Goal: Information Seeking & Learning: Learn about a topic

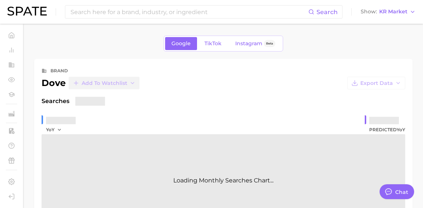
type textarea "x"
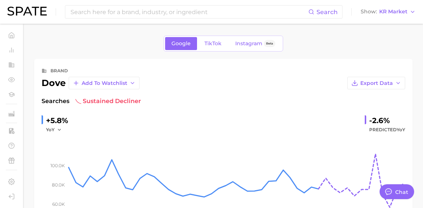
scroll to position [1227, 0]
click at [255, 13] on input at bounding box center [189, 12] width 239 height 13
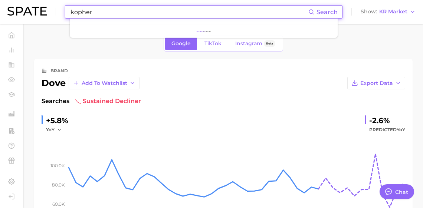
type input "kopher"
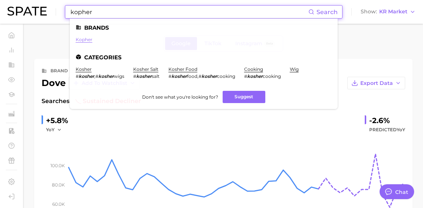
click at [89, 39] on link "kopher" at bounding box center [84, 40] width 17 height 6
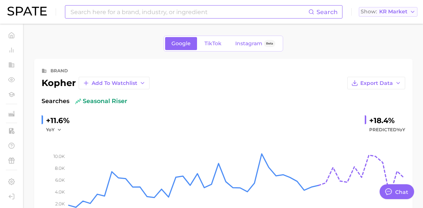
click at [390, 16] on button "Show KR Market" at bounding box center [388, 12] width 59 height 10
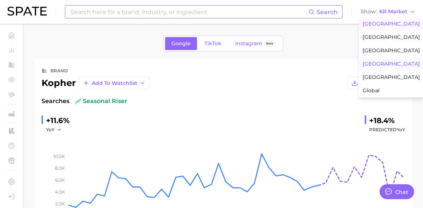
click at [385, 30] on button "[GEOGRAPHIC_DATA]" at bounding box center [391, 23] width 65 height 13
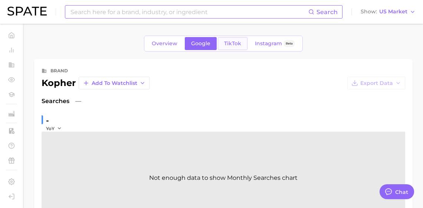
click at [235, 50] on link "TikTok" at bounding box center [233, 43] width 30 height 13
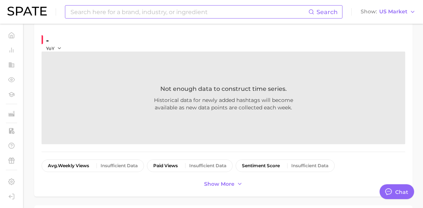
scroll to position [117, 0]
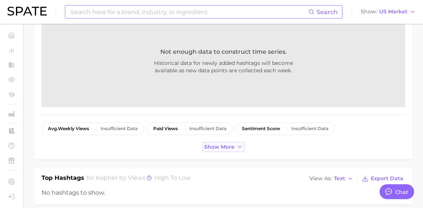
click at [228, 150] on span "Show more" at bounding box center [219, 147] width 30 height 6
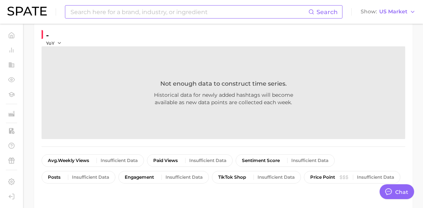
scroll to position [0, 0]
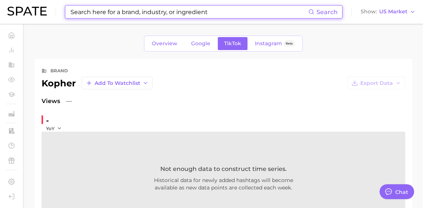
click at [218, 12] on input at bounding box center [189, 12] width 239 height 13
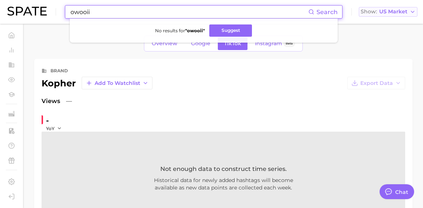
type input "owooii"
click at [385, 10] on span "US Market" at bounding box center [393, 12] width 28 height 4
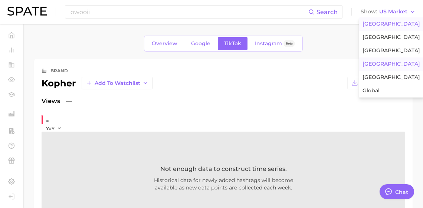
click at [382, 67] on span "[GEOGRAPHIC_DATA]" at bounding box center [392, 64] width 58 height 6
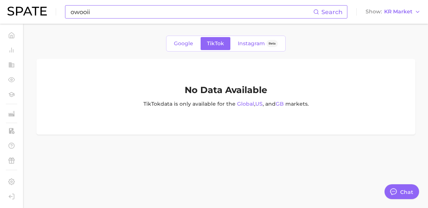
click at [220, 17] on div "owooii Search" at bounding box center [206, 11] width 282 height 13
click at [180, 44] on span "Google" at bounding box center [183, 43] width 19 height 6
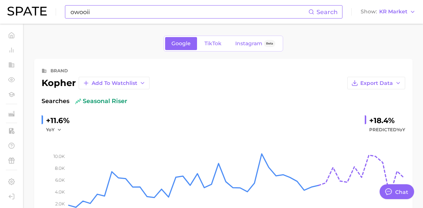
click at [98, 12] on input "owooii" at bounding box center [189, 12] width 239 height 13
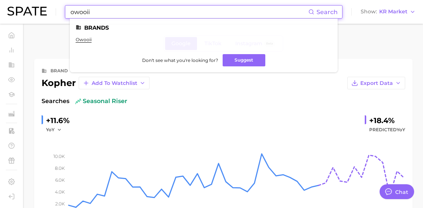
click at [101, 45] on ul "owooii" at bounding box center [204, 43] width 256 height 12
click at [100, 43] on ul "owooii" at bounding box center [204, 43] width 256 height 12
click at [99, 42] on ul "owooii" at bounding box center [204, 43] width 256 height 12
click at [92, 41] on link "owooii" at bounding box center [84, 40] width 16 height 6
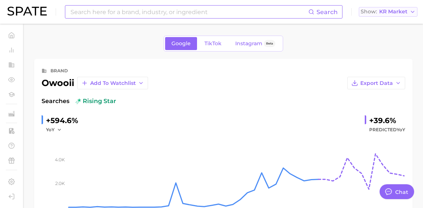
click at [396, 14] on span "KR Market" at bounding box center [393, 12] width 28 height 4
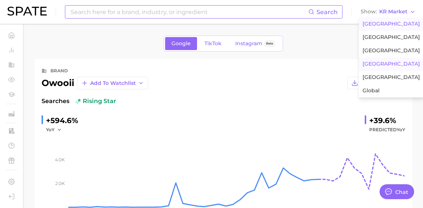
click at [391, 23] on span "[GEOGRAPHIC_DATA]" at bounding box center [392, 24] width 58 height 6
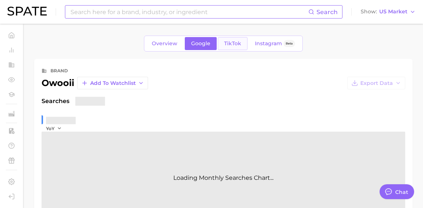
click at [241, 47] on span "TikTok" at bounding box center [232, 43] width 17 height 6
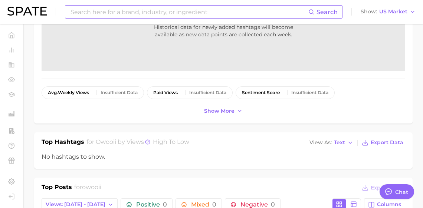
scroll to position [19, 0]
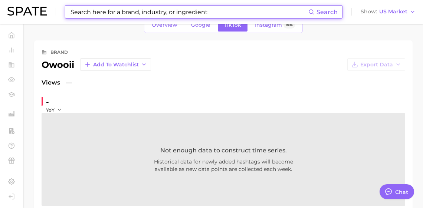
click at [207, 12] on input at bounding box center [189, 12] width 239 height 13
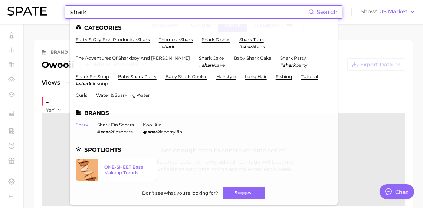
type input "shark"
click at [86, 128] on link "shark" at bounding box center [82, 125] width 13 height 6
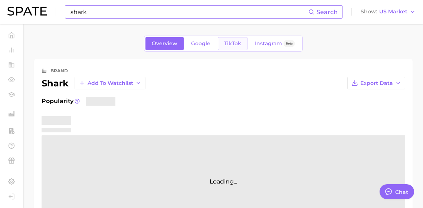
click at [224, 42] on span "TikTok" at bounding box center [232, 43] width 17 height 6
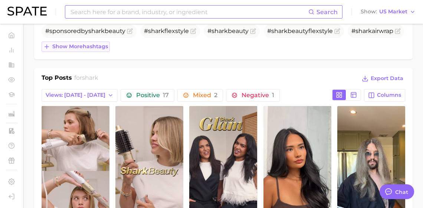
drag, startPoint x: 64, startPoint y: 66, endPoint x: 68, endPoint y: 67, distance: 3.8
click at [64, 50] on span "Show more hashtags" at bounding box center [80, 46] width 56 height 6
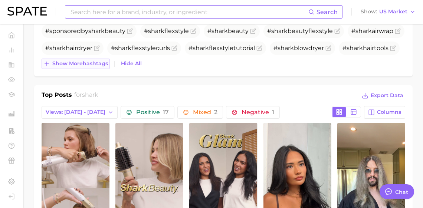
click at [78, 67] on span "Show more hashtags" at bounding box center [80, 63] width 56 height 6
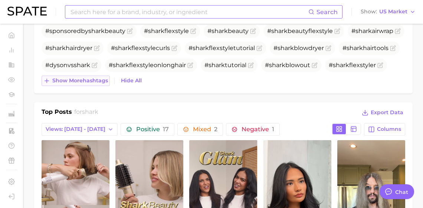
click at [77, 84] on span "Show more hashtags" at bounding box center [80, 81] width 56 height 6
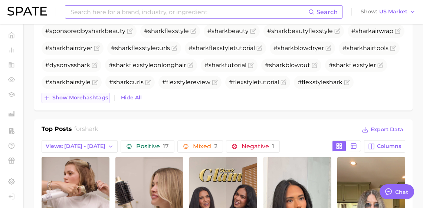
click at [77, 86] on span "# shark hairstyle" at bounding box center [67, 82] width 45 height 7
click at [80, 101] on span "Show more hashtags" at bounding box center [80, 98] width 56 height 6
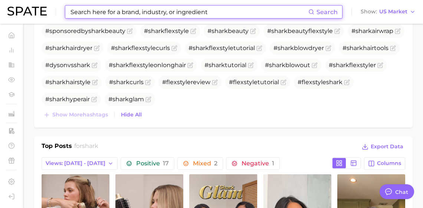
click at [213, 11] on input at bounding box center [189, 12] width 239 height 13
paste input "goat yoga"
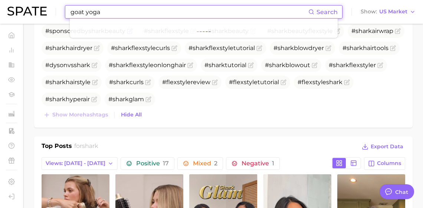
type input "goat yoga"
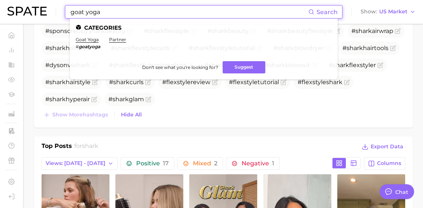
click at [105, 35] on ul "Categories goat yoga # goatyoga partner Don't see what you're looking for? Sugg…" at bounding box center [204, 49] width 268 height 61
click at [99, 39] on link "goat yoga" at bounding box center [87, 40] width 23 height 6
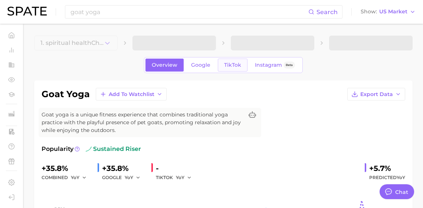
click at [232, 68] on span "TikTok" at bounding box center [232, 65] width 17 height 6
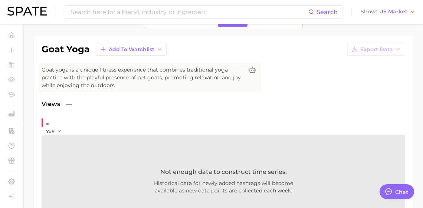
scroll to position [194, 0]
